Goal: Task Accomplishment & Management: Use online tool/utility

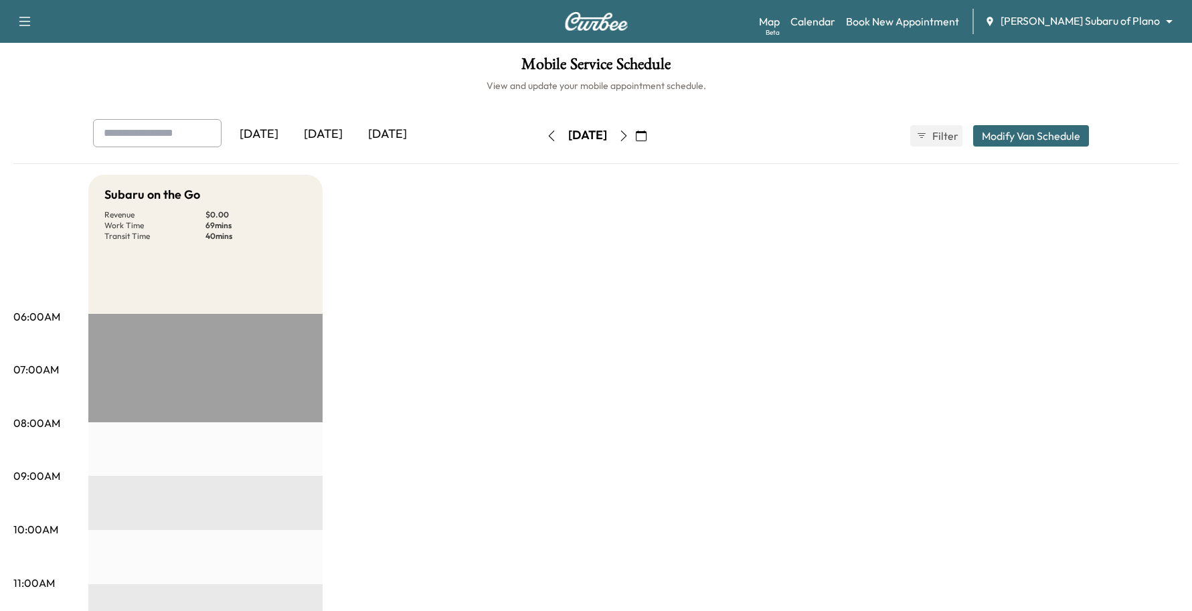
scroll to position [167, 0]
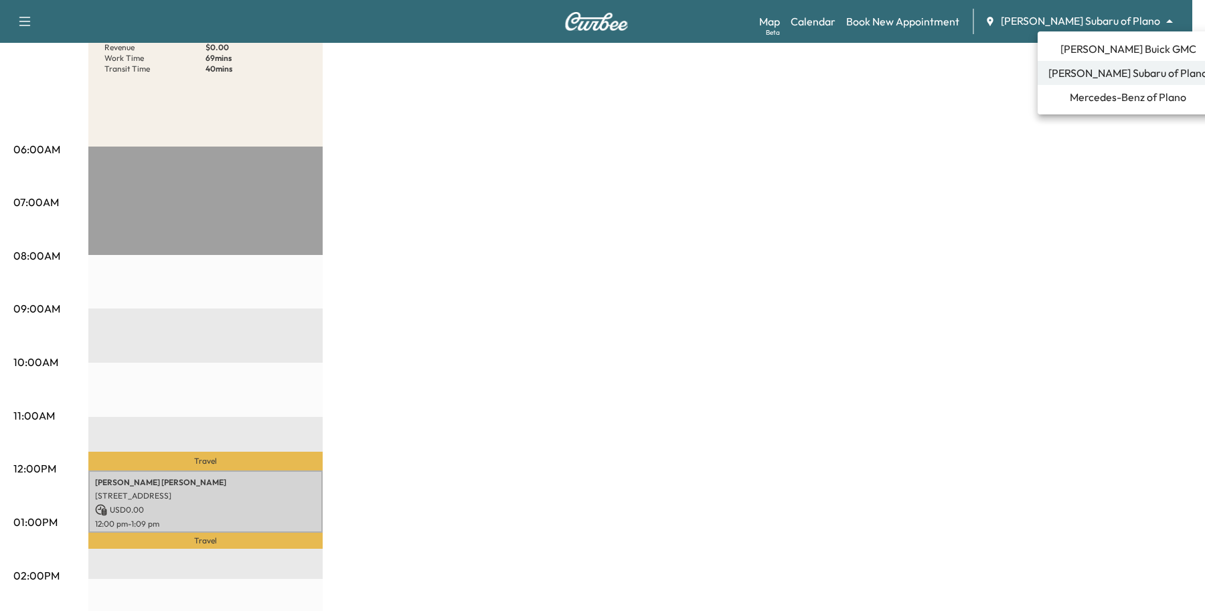
click at [1081, 20] on body "Support Log Out Map Beta Calendar Book New Appointment [PERSON_NAME] Subaru of …" at bounding box center [602, 138] width 1205 height 611
click at [1069, 98] on span "Mercedes-Benz of Plano" at bounding box center [1127, 97] width 116 height 16
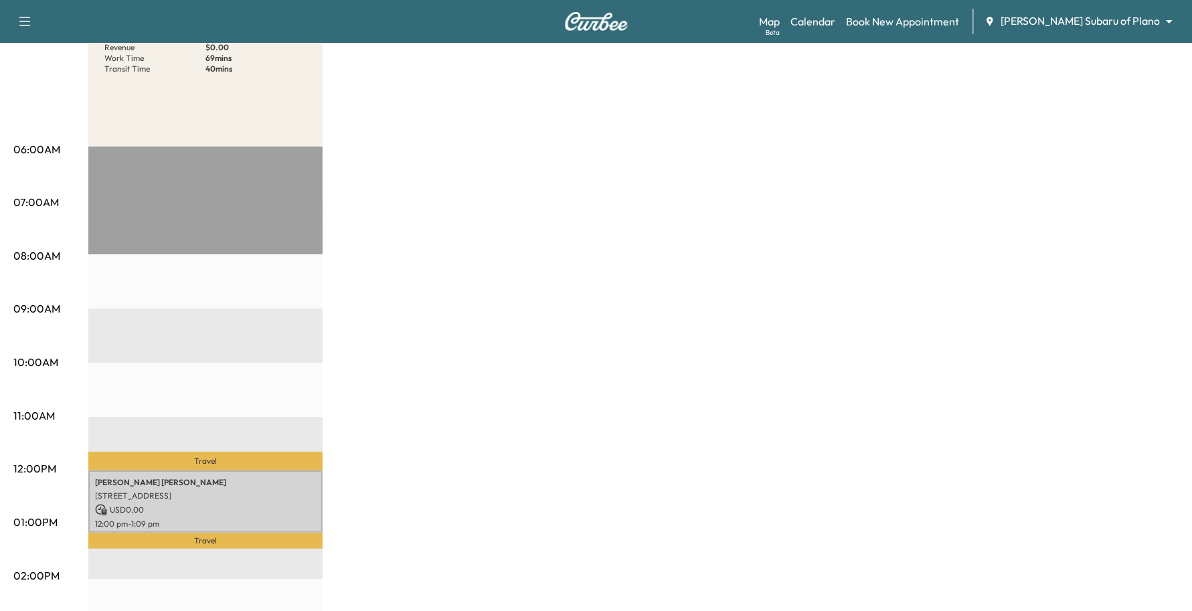
scroll to position [0, 0]
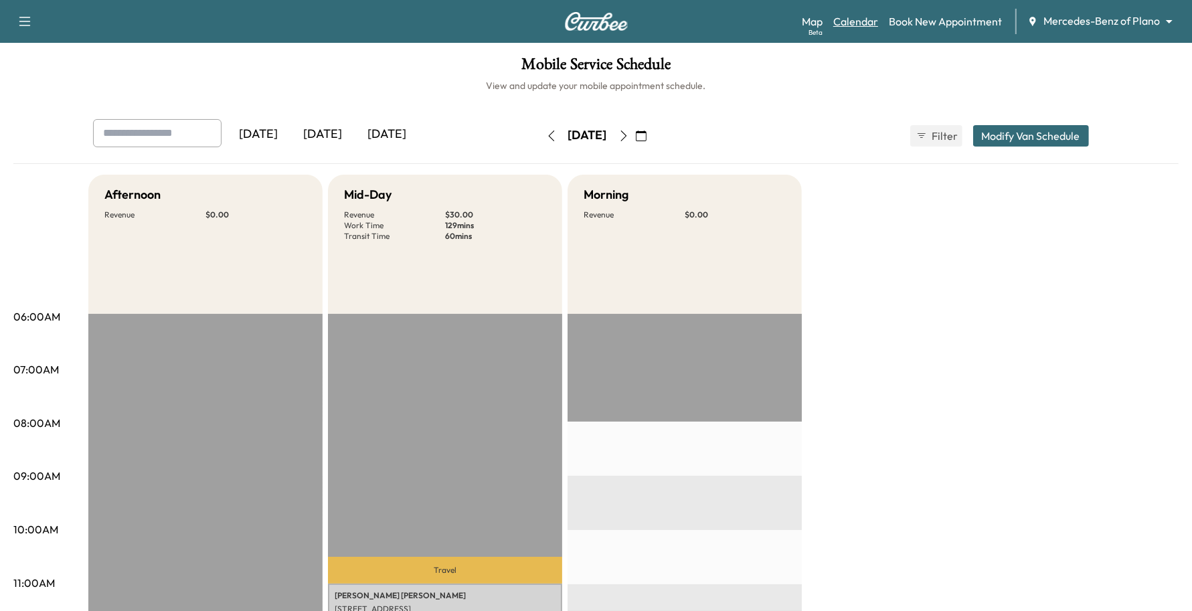
click at [872, 27] on link "Calendar" at bounding box center [855, 21] width 45 height 16
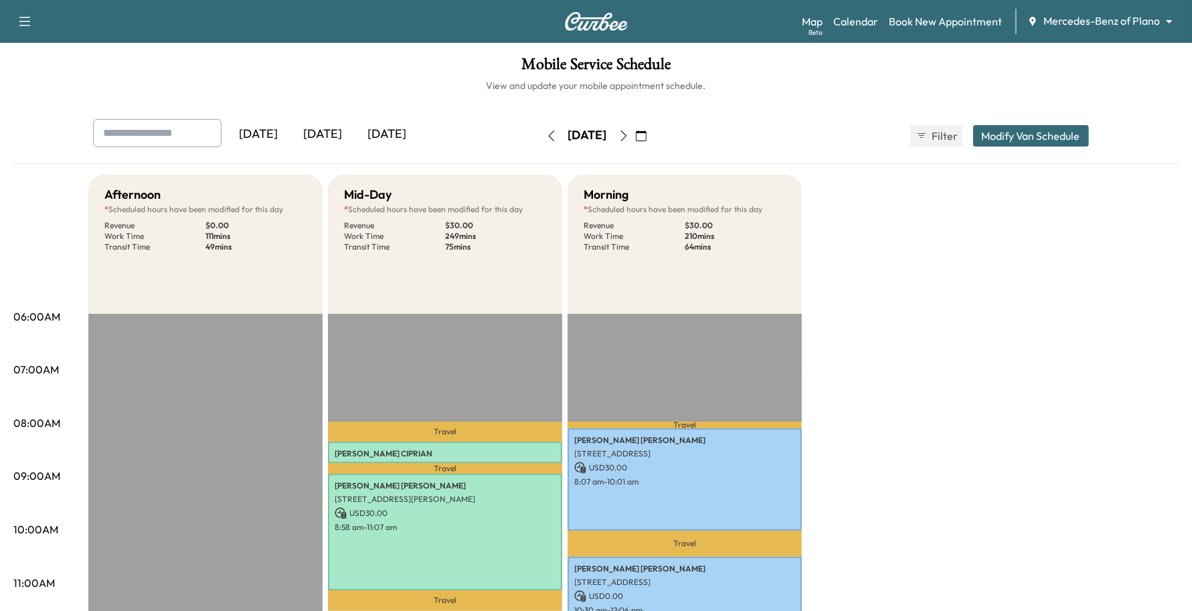
click at [635, 142] on button "button" at bounding box center [623, 135] width 23 height 21
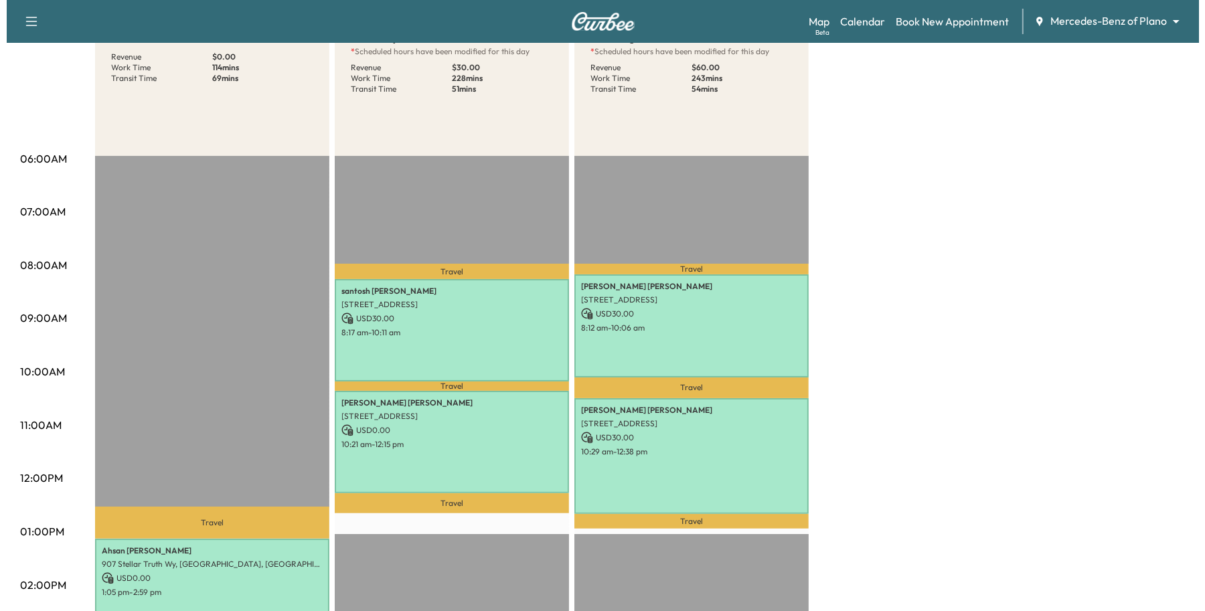
scroll to position [167, 0]
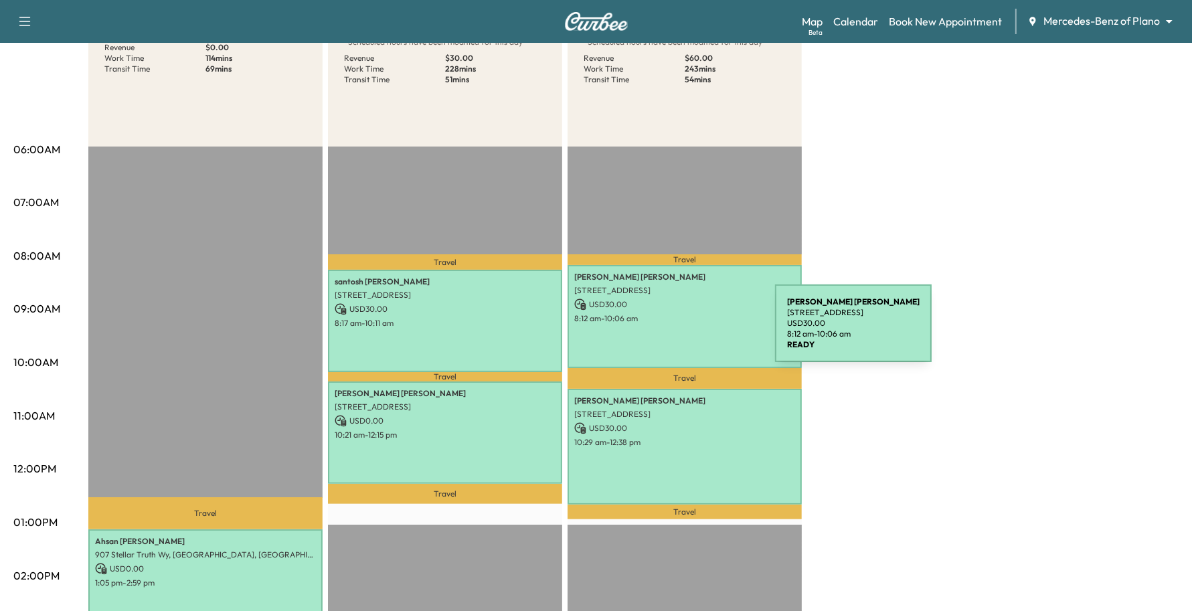
click at [677, 327] on div "[PERSON_NAME] [STREET_ADDRESS] USD 30.00 8:12 am - 10:06 am" at bounding box center [684, 316] width 234 height 102
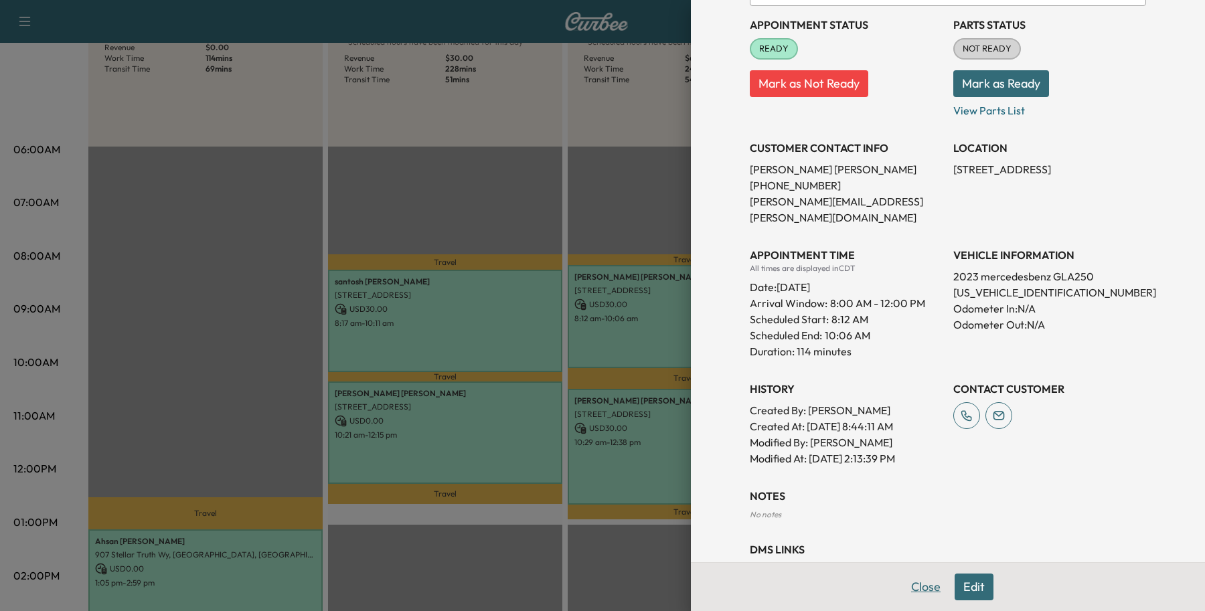
click at [907, 581] on button "Close" at bounding box center [925, 586] width 47 height 27
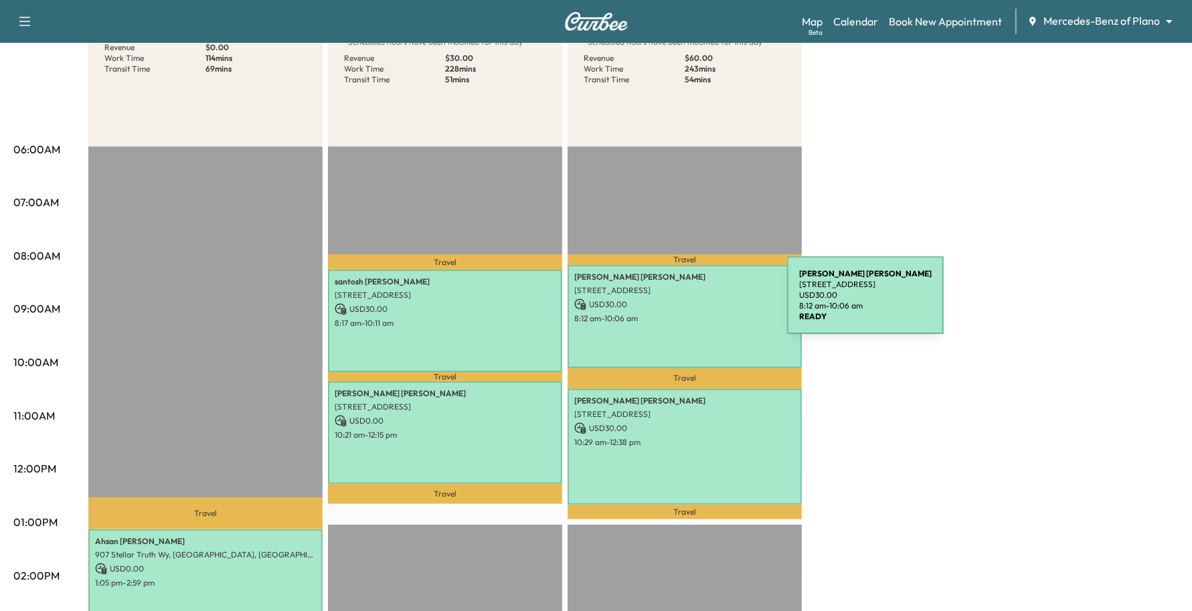
click at [687, 303] on p "USD 30.00" at bounding box center [684, 304] width 221 height 12
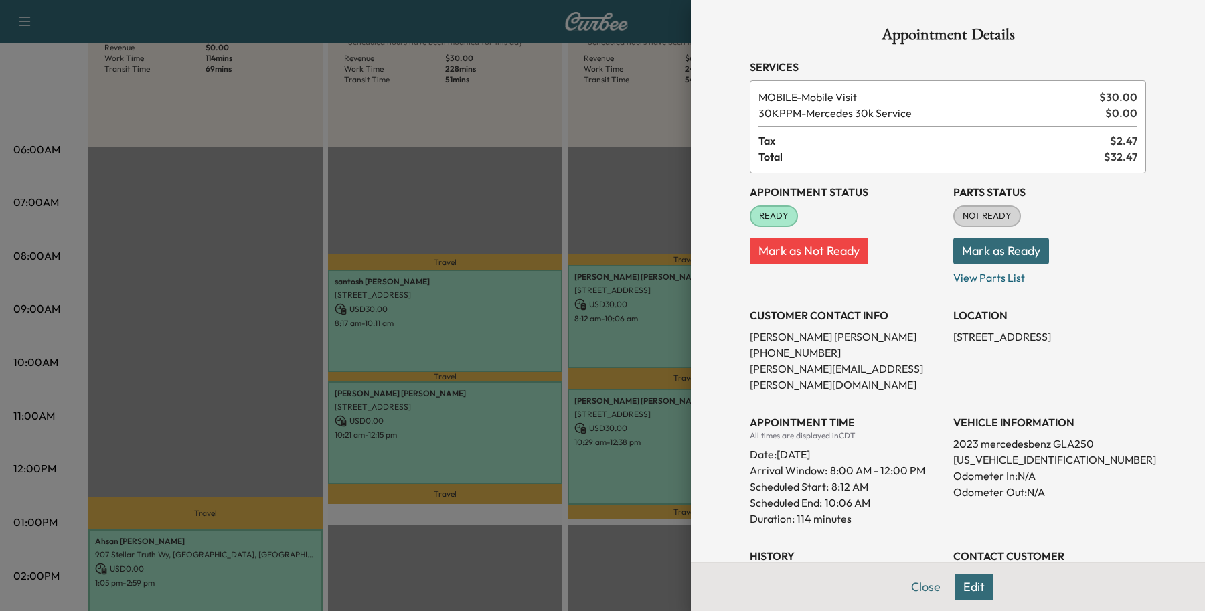
click at [902, 587] on button "Close" at bounding box center [925, 586] width 47 height 27
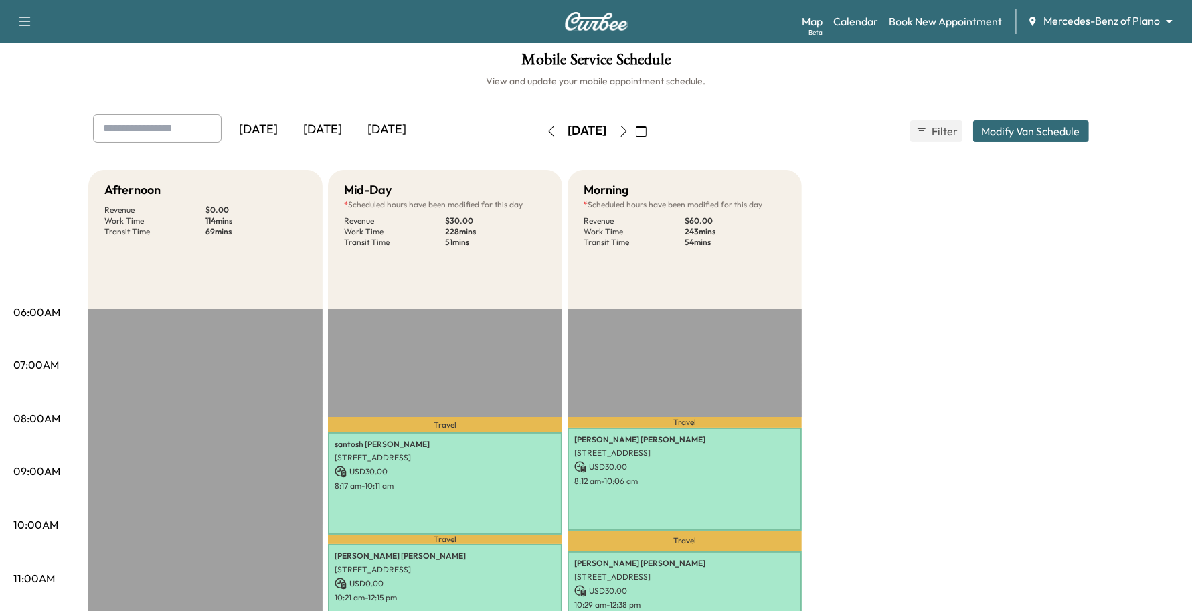
scroll to position [0, 0]
